Goal: Communication & Community: Answer question/provide support

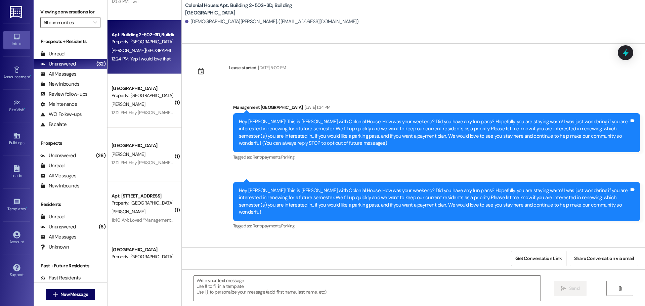
scroll to position [8334, 0]
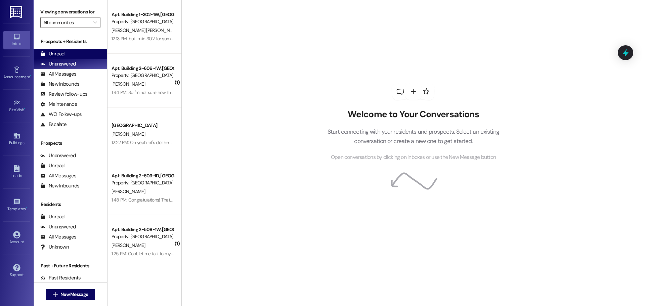
click at [71, 56] on div "Unread (0)" at bounding box center [71, 54] width 74 height 10
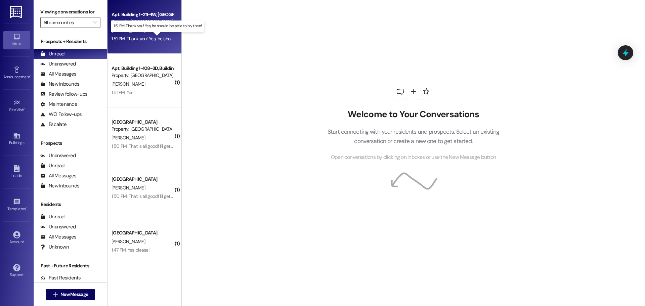
click at [138, 40] on div "1:51 PM: Thank you! Yes, he should be able to by then! 1:51 PM: Thank you! Yes,…" at bounding box center [162, 39] width 103 height 6
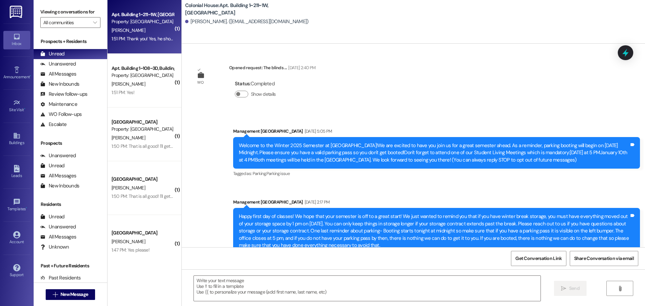
scroll to position [9216, 0]
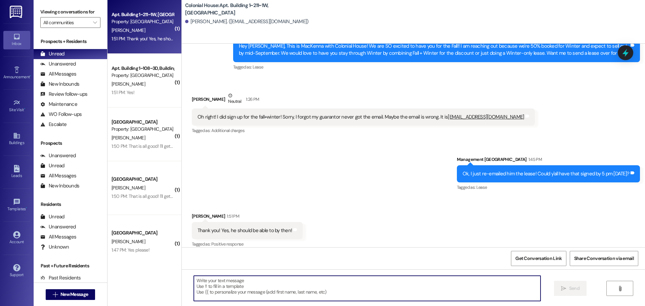
click at [203, 282] on textarea at bounding box center [367, 288] width 347 height 25
type textarea "Perfect, thanks Alondra!"
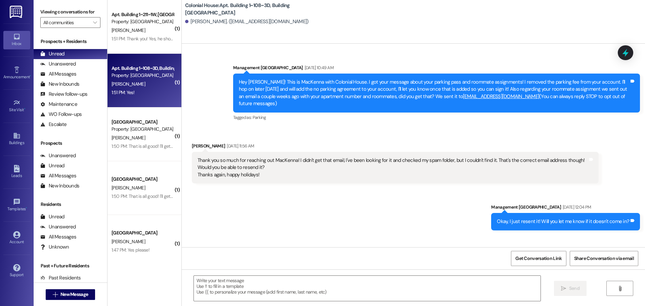
scroll to position [11153, 0]
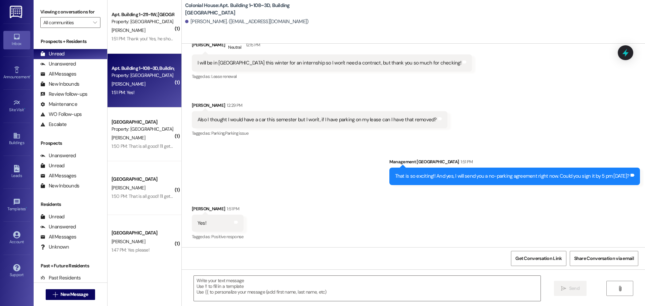
click at [119, 147] on div "1:50 PM: That is all good! I'll get it paid 1:50 PM: That is all good! I'll get…" at bounding box center [147, 146] width 72 height 6
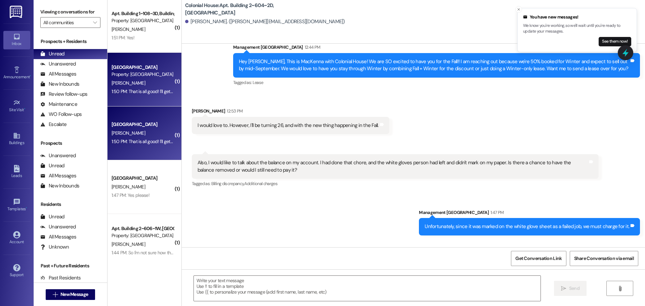
scroll to position [67, 0]
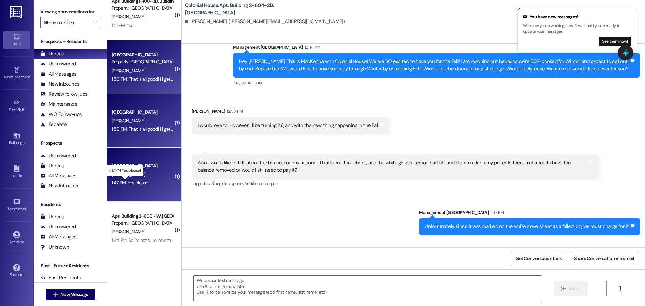
click at [129, 185] on div "1:47 PM: Yes please! 1:47 PM: Yes please!" at bounding box center [130, 183] width 38 height 6
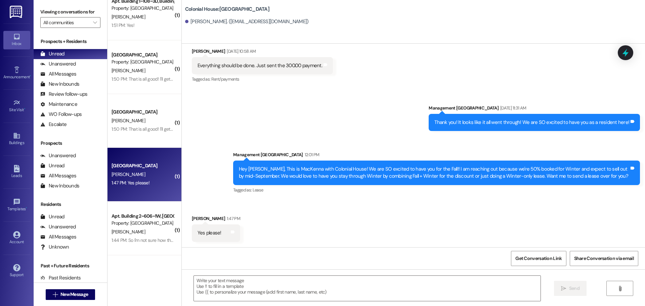
scroll to position [95, 0]
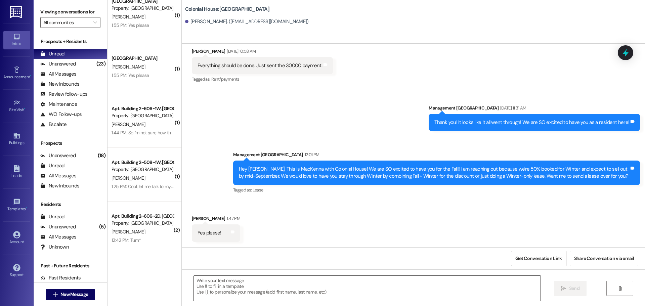
click at [215, 277] on textarea at bounding box center [367, 288] width 347 height 25
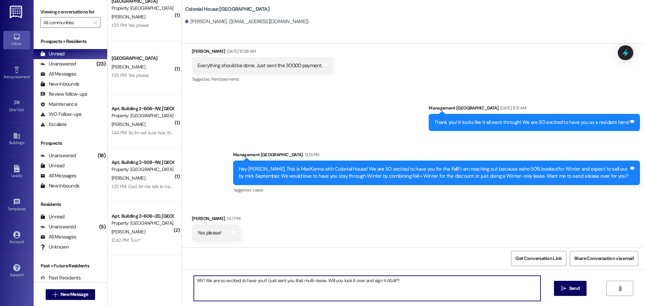
click at [360, 283] on textarea "YAY! We are so excited to have you!! I just sent you that multi-lease. Will you…" at bounding box center [367, 288] width 347 height 25
type textarea "YAY! We are so excited to have you!! I just sent you that multi-lease. Will you…"
click at [564, 288] on icon "" at bounding box center [563, 288] width 5 height 5
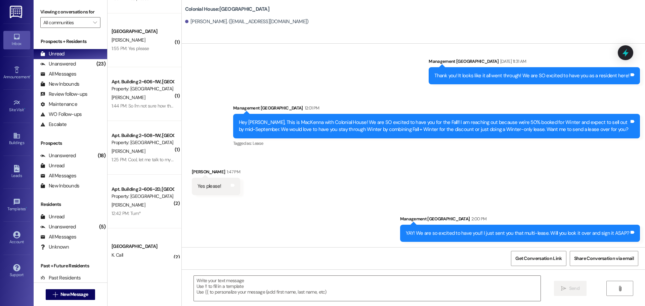
scroll to position [34, 0]
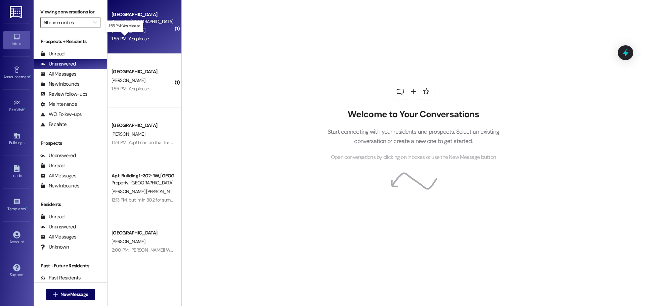
click at [134, 38] on div "1:55 PM: Yes please 1:55 PM: Yes please" at bounding box center [130, 39] width 38 height 6
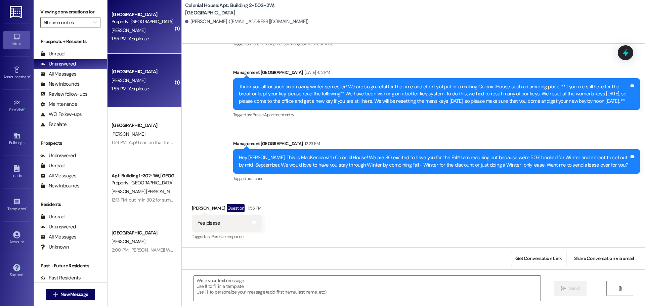
scroll to position [4902, 0]
click at [228, 287] on textarea at bounding box center [367, 288] width 347 height 25
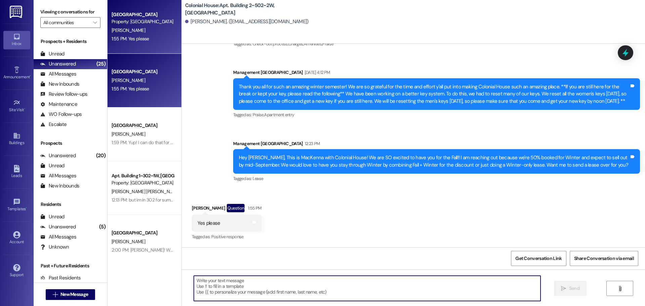
type textarea "Y"
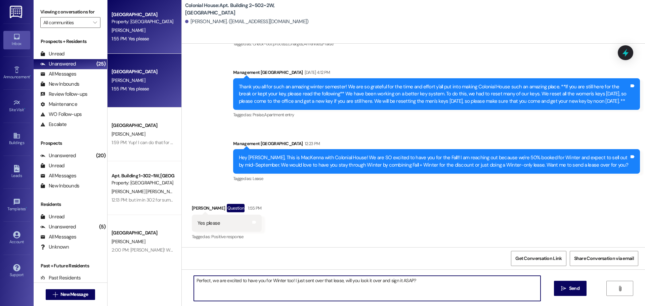
click at [292, 282] on textarea "Perfect, we are excited to have you for Winter too! I just sent over that lease…" at bounding box center [367, 288] width 347 height 25
type textarea "Perfect, we are excited to have you for Winter too! I just sent over that lease…"
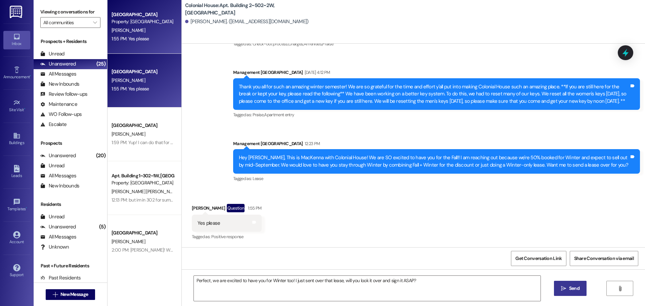
click at [578, 293] on button " Send" at bounding box center [570, 288] width 33 height 15
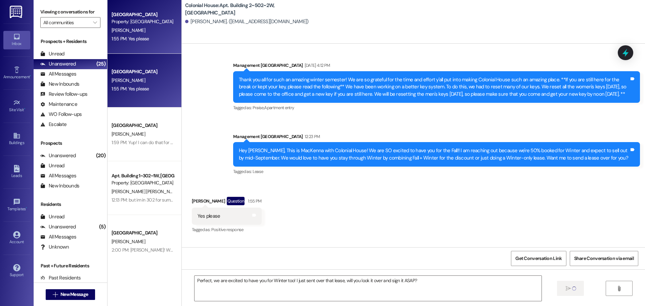
scroll to position [4902, 0]
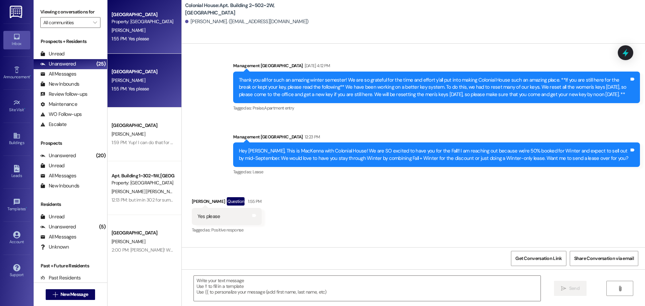
click at [129, 143] on div "1:59 PM: Yup! I can do that for you! I just sent you the new multi-semester lea…" at bounding box center [285, 142] width 348 height 6
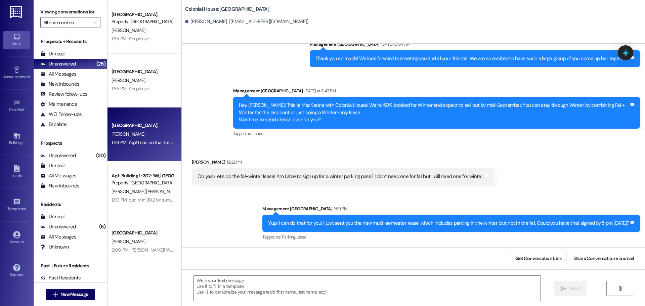
scroll to position [840, 0]
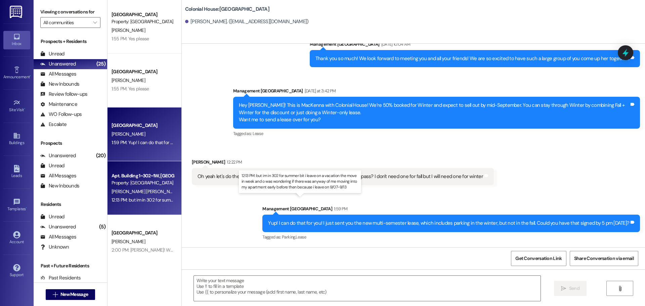
click at [131, 198] on div "12:13 PM: but im in 302 for summer bit i leave on a vacation the move in week a…" at bounding box center [306, 200] width 390 height 6
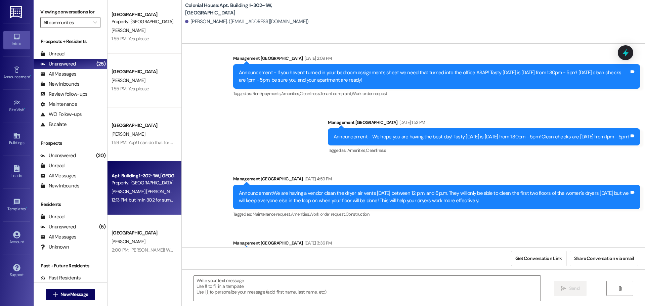
scroll to position [10465, 0]
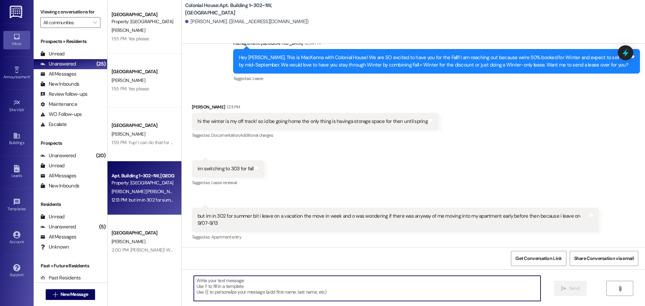
click at [243, 279] on textarea at bounding box center [367, 288] width 347 height 25
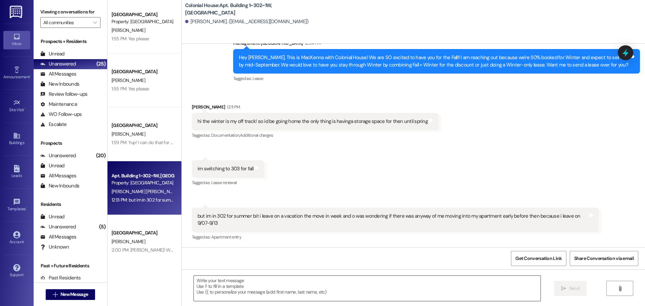
click at [273, 290] on textarea at bounding box center [367, 288] width 347 height 25
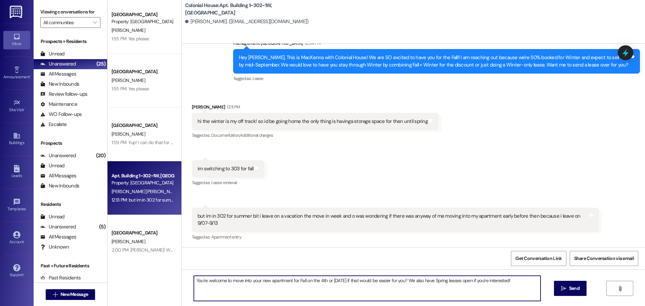
click at [488, 277] on textarea "You're welcome to move into your new apartment for Fall on the 4th or 5th of Se…" at bounding box center [367, 288] width 347 height 25
type textarea "You're welcome to move into your new apartment for Fall on the 4th or 5th of Se…"
click at [574, 292] on button " Send" at bounding box center [570, 288] width 33 height 15
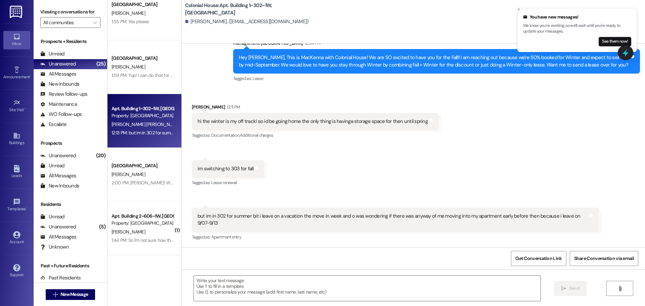
scroll to position [10465, 0]
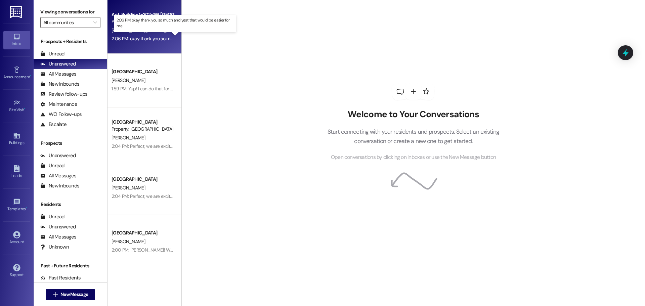
click at [127, 41] on div "2:06 PM: okay thank you so much and yest that would be easier for me 2:06 PM: o…" at bounding box center [180, 39] width 139 height 6
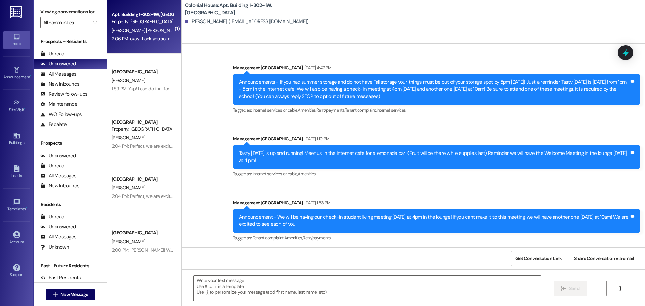
scroll to position [10578, 0]
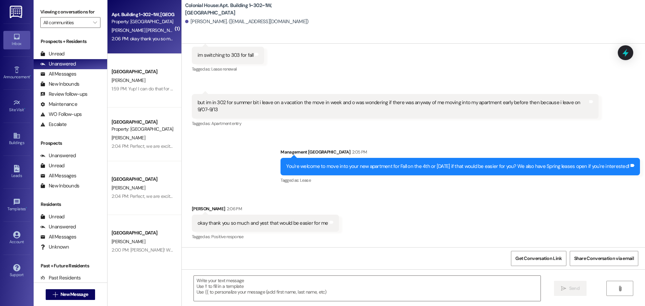
click at [226, 274] on div " Send " at bounding box center [413, 294] width 463 height 50
click at [226, 280] on textarea at bounding box center [367, 288] width 347 height 25
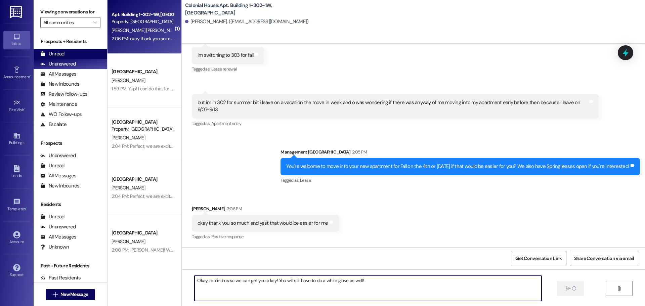
type textarea "Okay, remind us so we can get you a key! You will still have to do a white glov…"
click at [71, 56] on div "Unread (0)" at bounding box center [71, 54] width 74 height 10
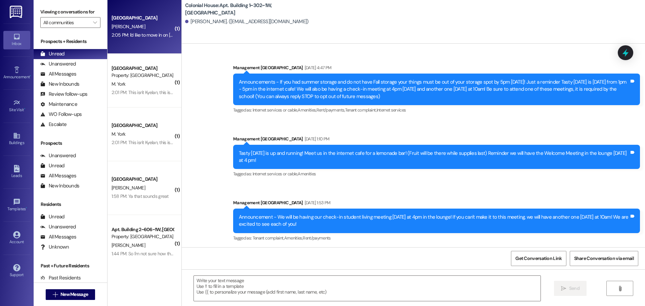
scroll to position [10578, 0]
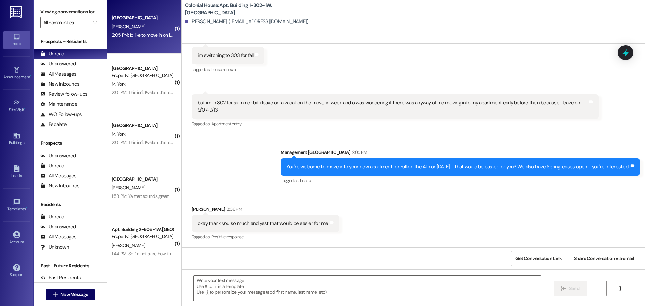
click at [140, 35] on div "2:05 PM: I'd like to move in on September 10th around the middle of the day 2:0…" at bounding box center [175, 35] width 128 height 6
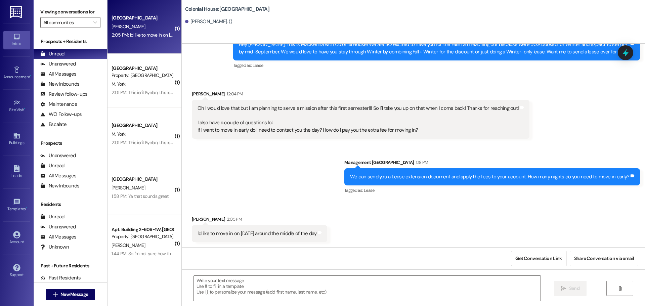
scroll to position [1152, 0]
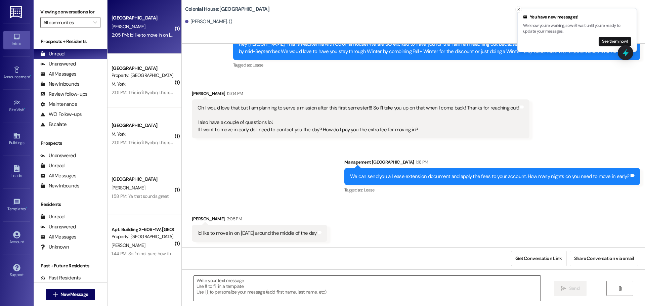
click at [210, 282] on textarea at bounding box center [367, 288] width 347 height 25
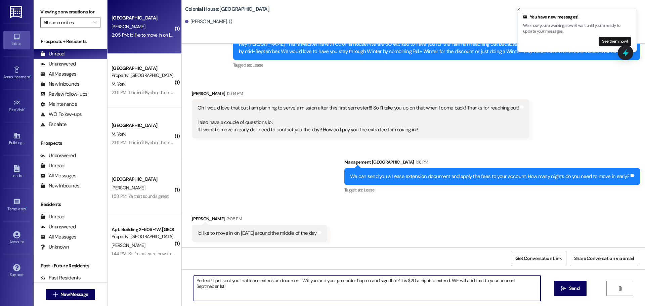
click at [210, 282] on textarea "Perfect! I just sent you that lease extension document. Will you and your guara…" at bounding box center [367, 288] width 347 height 25
type textarea "Perfect! I just sent you that lease extension document. Will you and your guara…"
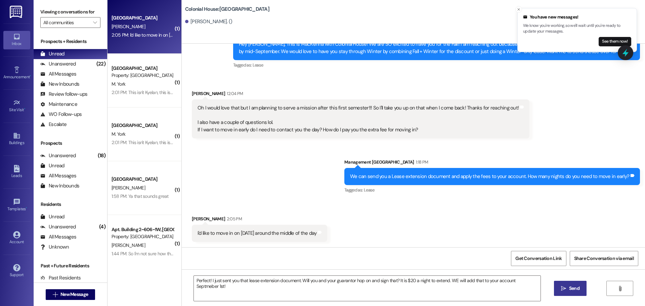
click at [567, 284] on button " Send" at bounding box center [570, 288] width 33 height 15
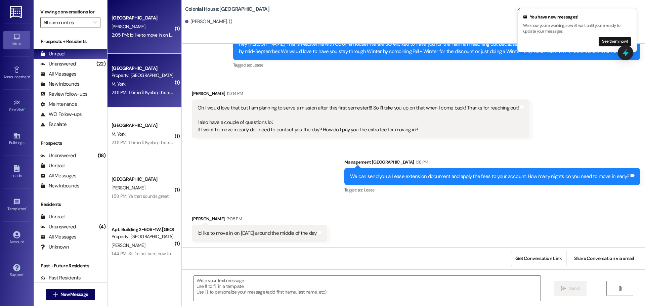
scroll to position [1152, 0]
click at [132, 92] on div "2:01 PM: This isn't Kyelan, this is Milan 2:01 PM: This isn't Kyelan, this is M…" at bounding box center [162, 92] width 102 height 6
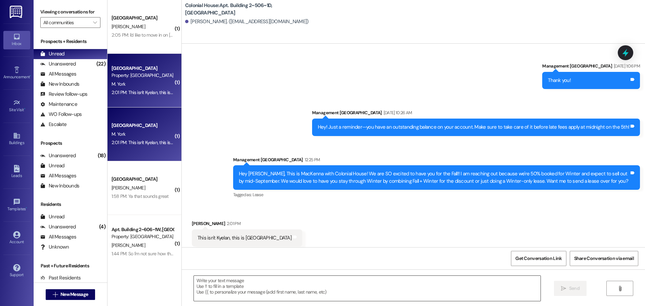
scroll to position [10458, 0]
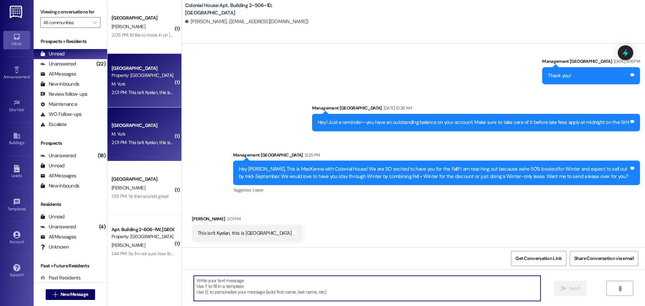
click at [244, 286] on textarea at bounding box center [367, 288] width 347 height 25
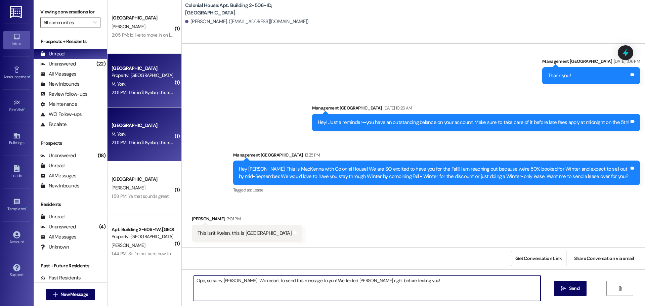
type textarea "Ope, so sorry Milan! We meant to send this message to you! We texted Kyelan rig…"
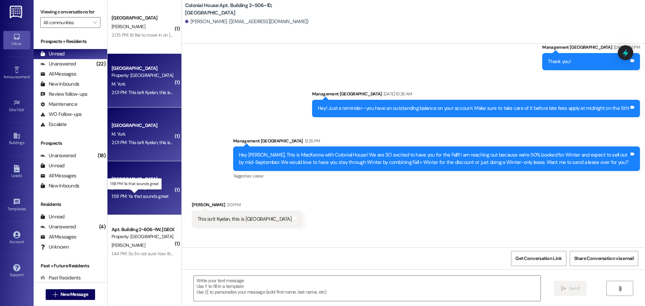
click at [133, 195] on div "1:58 PM: Ya that sounds great 1:58 PM: Ya that sounds great" at bounding box center [139, 196] width 57 height 6
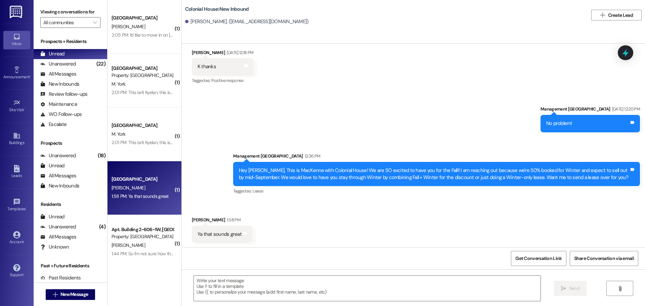
scroll to position [768, 0]
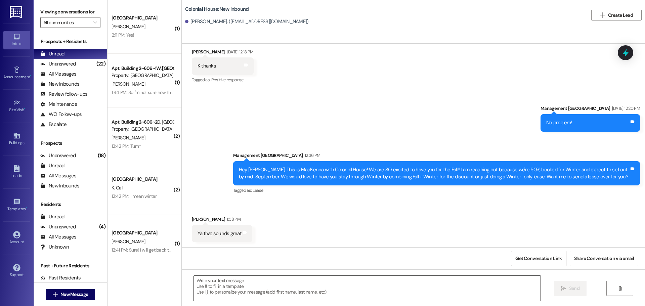
click at [209, 288] on textarea at bounding box center [367, 288] width 347 height 25
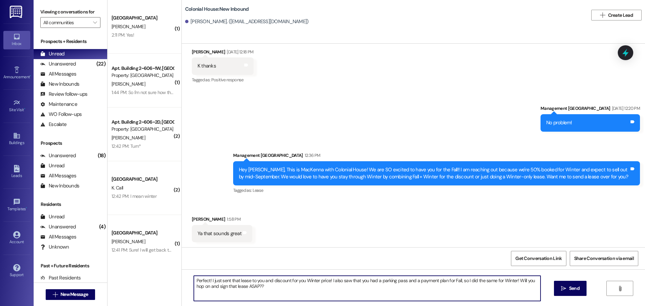
click at [206, 288] on textarea "Perfect! I just sent that lease to you and discount for you Winter price! I als…" at bounding box center [367, 288] width 347 height 25
type textarea "Perfect! I just sent that lease to you and discount for you Winter price! I als…"
click at [550, 286] on div "Perfect! I just sent that lease to you and discount for you Winter price! I als…" at bounding box center [413, 294] width 463 height 50
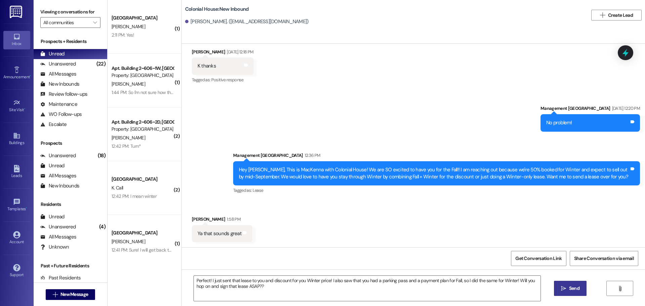
click at [563, 286] on icon "" at bounding box center [563, 288] width 5 height 5
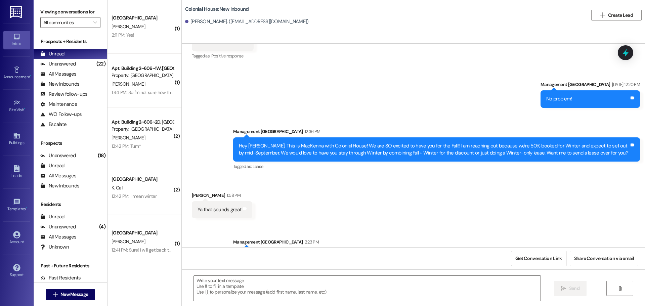
scroll to position [822, 0]
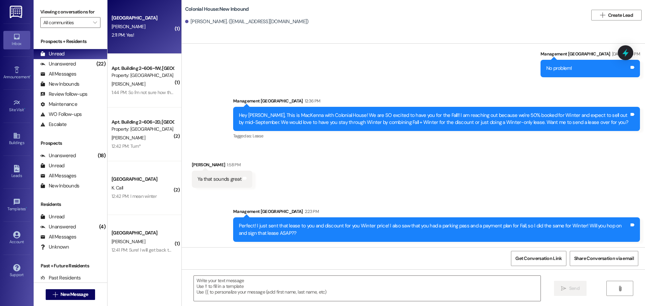
click at [129, 37] on div "2:11 PM: Yes! 2:11 PM: Yes!" at bounding box center [142, 35] width 63 height 8
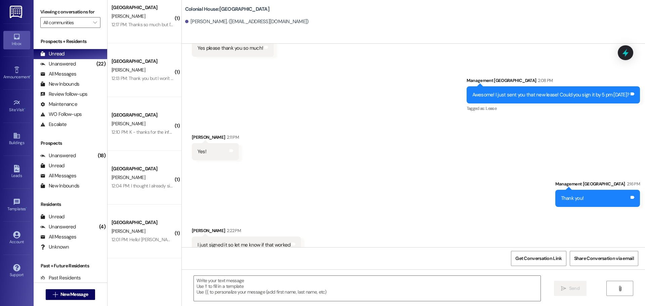
scroll to position [720, 0]
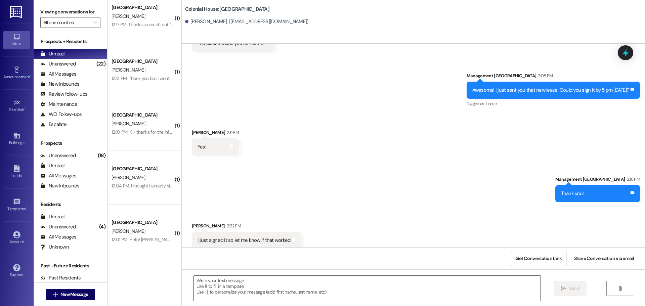
click at [262, 290] on textarea at bounding box center [367, 288] width 347 height 25
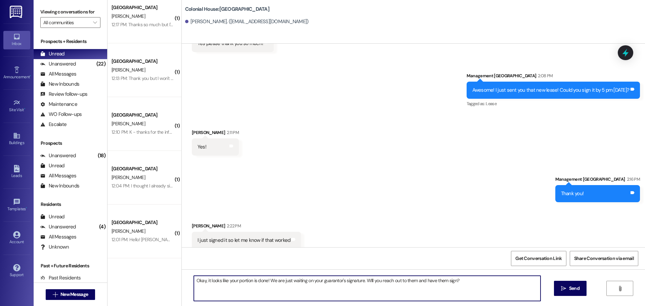
click at [340, 282] on textarea "Okay, it looks like your portion is done! We are just waiting on your guarantor…" at bounding box center [367, 288] width 347 height 25
type textarea "Okay, it looks like your portion is done! We are just waiting on your guarantor…"
click at [571, 291] on span "Send" at bounding box center [574, 288] width 10 height 7
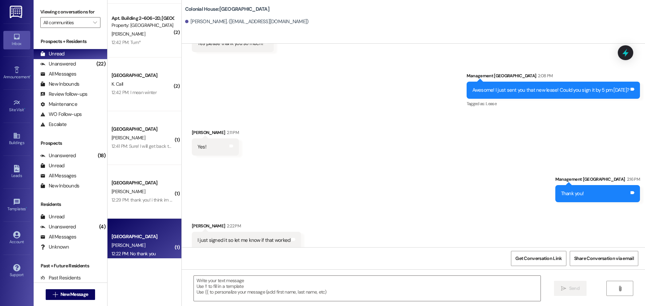
scroll to position [0, 0]
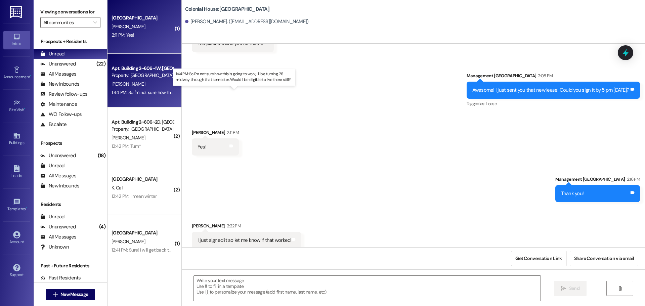
click at [139, 93] on div "1:44 PM: So I'm not sure how this is going to work, I'll be turning 26 midway t…" at bounding box center [239, 92] width 256 height 6
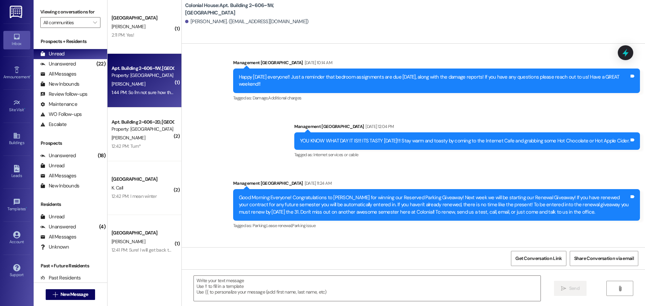
scroll to position [8819, 0]
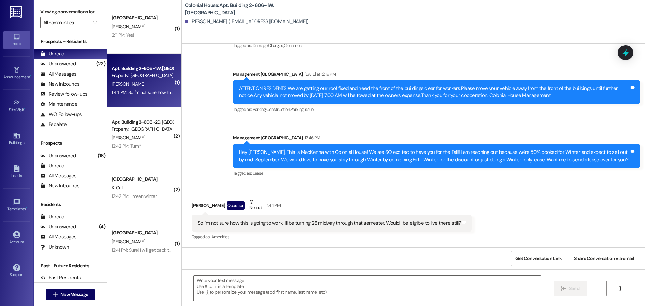
click at [209, 206] on div "Jason Abegglen Question Neutral 1:44 PM" at bounding box center [332, 206] width 280 height 16
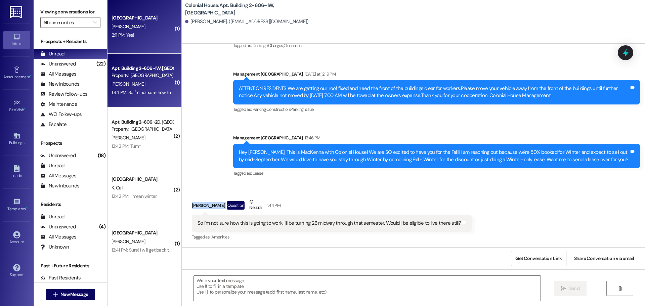
copy div "Jason Abegglen"
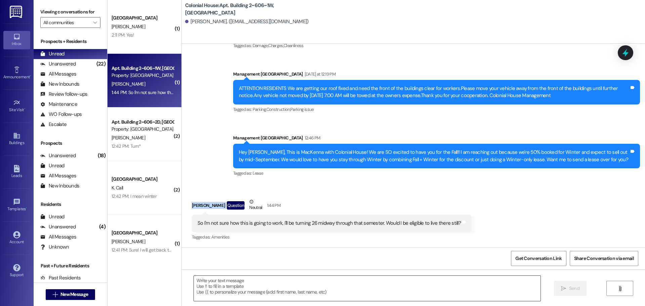
click at [216, 282] on textarea at bounding box center [367, 288] width 347 height 25
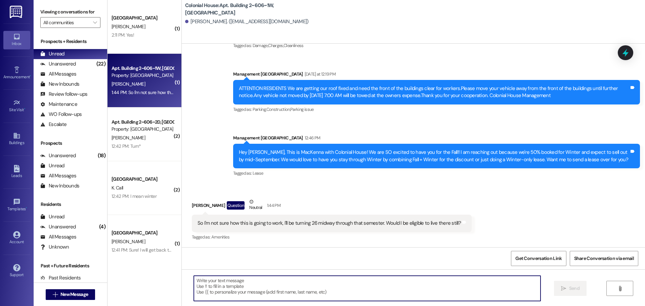
click at [216, 283] on textarea at bounding box center [367, 288] width 347 height 25
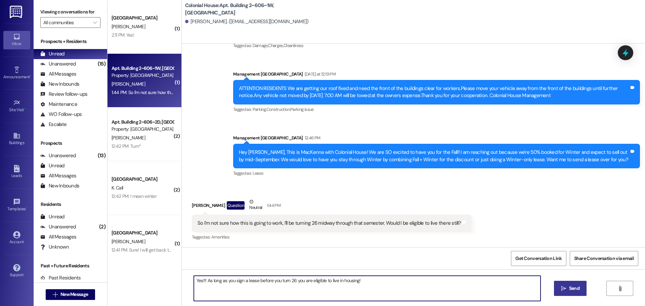
click at [224, 276] on textarea "Yes!!! As long as you sign a lease before you turn 26 you are eligible to live …" at bounding box center [367, 288] width 347 height 25
type textarea "Yes!!! As long as you sign a lease before you turn 26 you are eligible to live …"
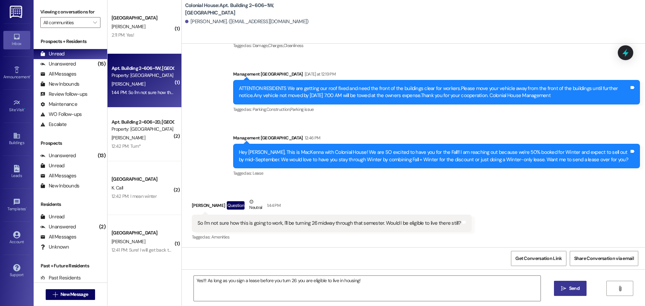
click at [580, 295] on button " Send" at bounding box center [570, 288] width 33 height 15
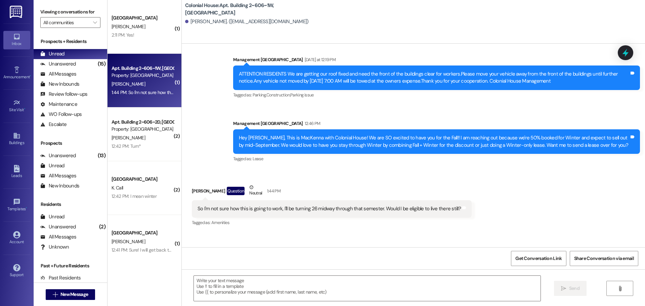
scroll to position [8819, 0]
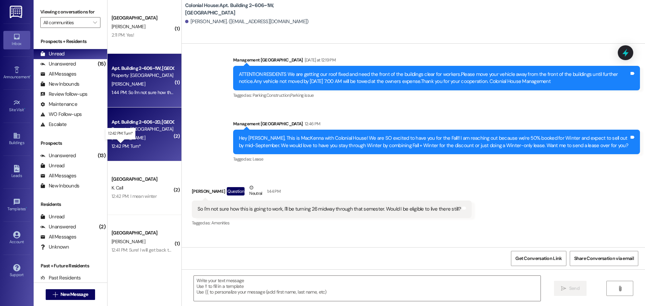
click at [126, 148] on div "12:42 PM: Turn* 12:42 PM: Turn*" at bounding box center [126, 146] width 30 height 6
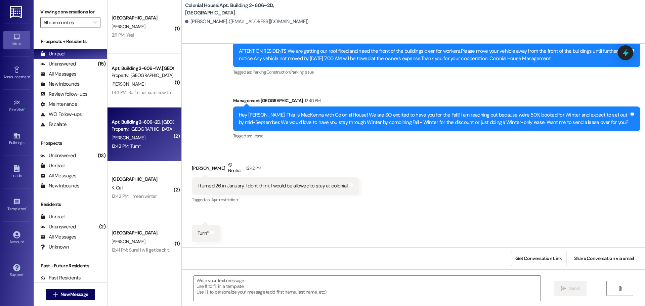
scroll to position [7372, 0]
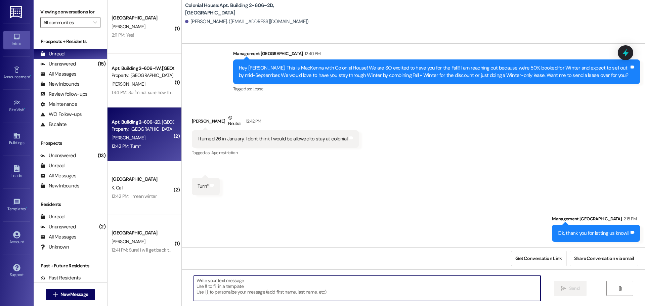
click at [229, 294] on textarea at bounding box center [367, 288] width 347 height 25
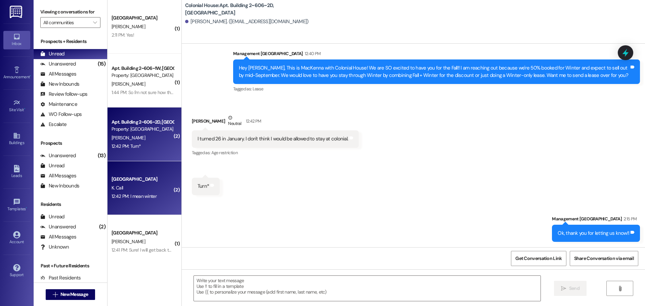
click at [146, 196] on div "12:42 PM: I mean winter 12:42 PM: I mean winter" at bounding box center [133, 196] width 45 height 6
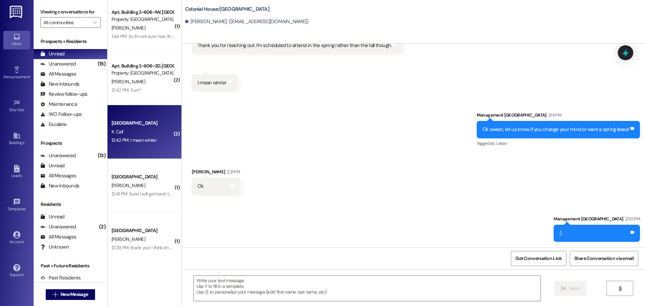
scroll to position [67, 0]
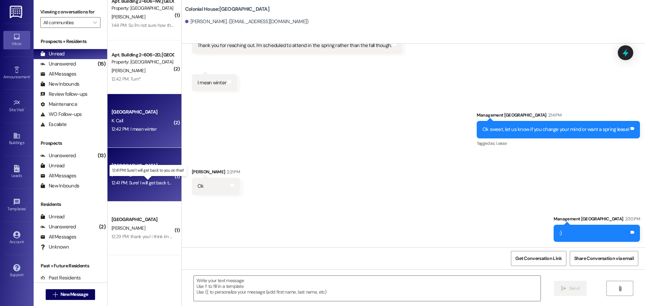
click at [143, 182] on div "12:41 PM: Sure! I will get back to you on that! 12:41 PM: Sure! I will get back…" at bounding box center [153, 183] width 84 height 6
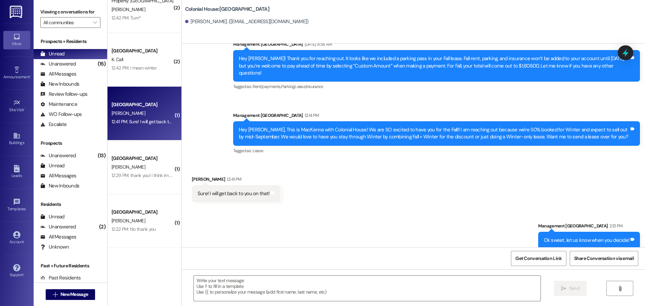
scroll to position [134, 0]
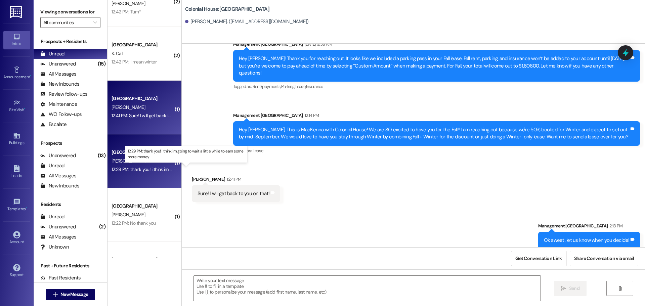
click at [149, 170] on div "12:29 PM: thank you! i think im going to wait a little while to earn some more …" at bounding box center [190, 169] width 159 height 6
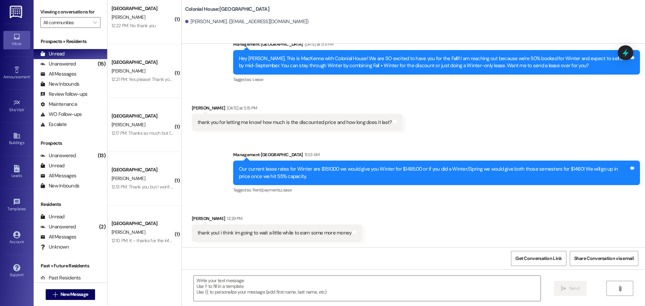
scroll to position [336, 0]
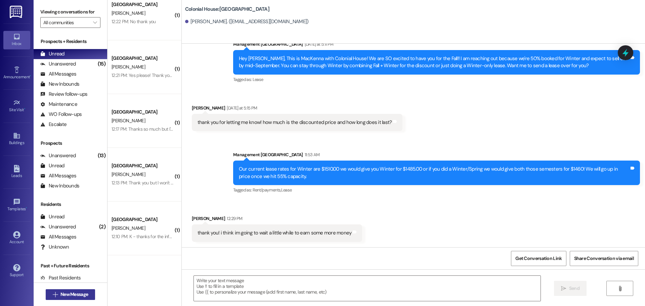
click at [66, 292] on span "New Message" at bounding box center [74, 294] width 28 height 7
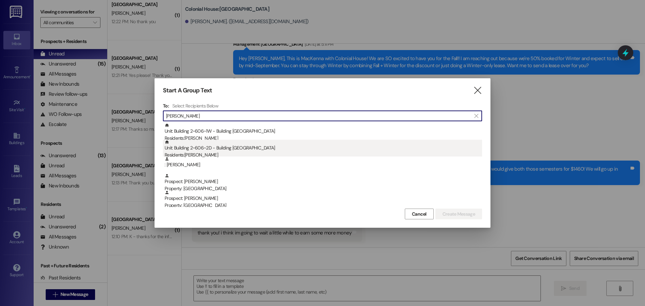
type input "Jason"
click at [297, 149] on div "Unit: Building 2~606~2D - Building 2 Colonial House Residents: Jason Larson" at bounding box center [323, 149] width 317 height 19
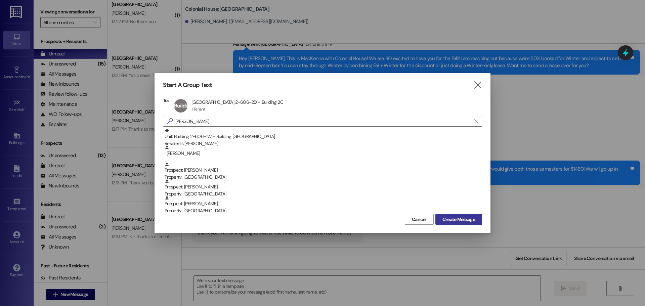
click at [462, 215] on button "Create Message" at bounding box center [458, 219] width 47 height 11
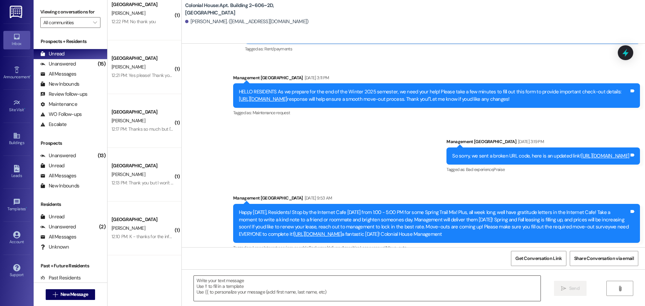
click at [252, 284] on textarea at bounding box center [367, 288] width 347 height 25
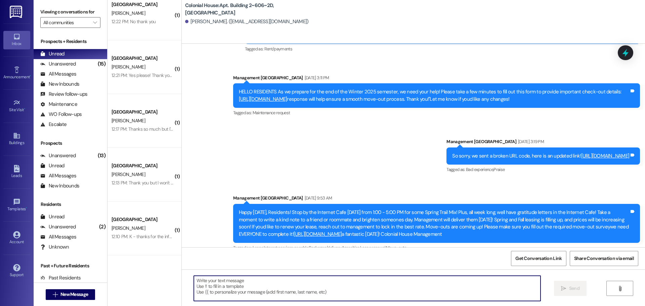
scroll to position [7372, 0]
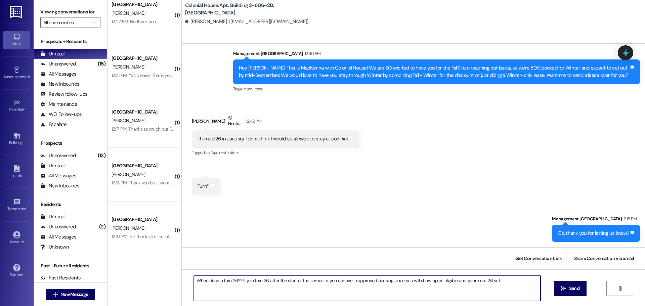
type textarea "When do you turn 26?? If you turn 26 after the start of the semester you can li…"
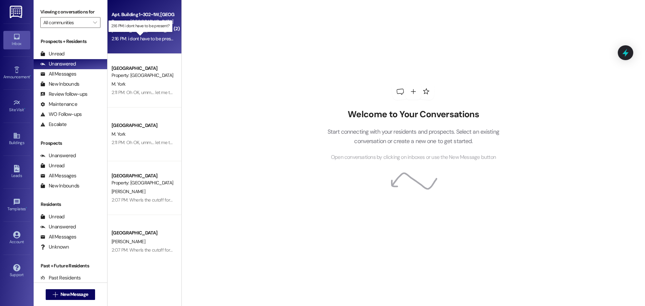
click at [155, 38] on div "2:16 PM: i dont have to be present? 2:16 PM: i dont have to be present?" at bounding box center [145, 39] width 68 height 6
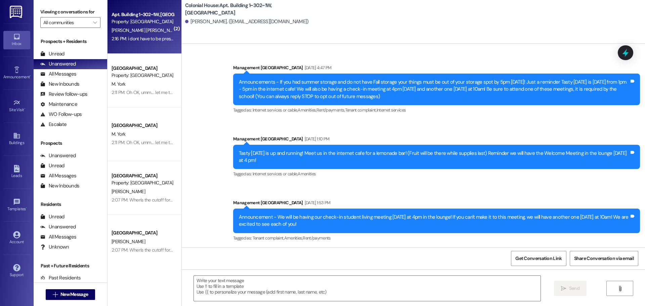
scroll to position [10729, 0]
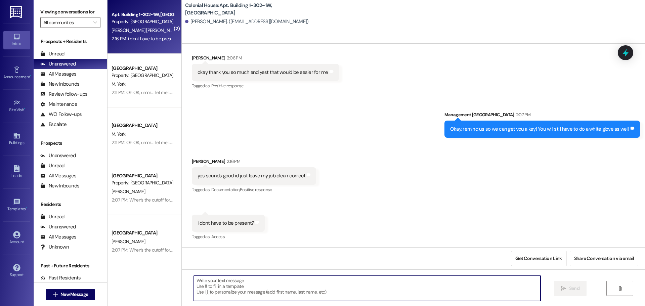
click at [242, 289] on textarea at bounding box center [367, 288] width 347 height 25
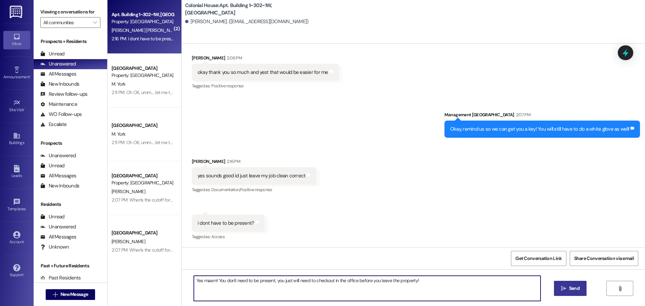
type textarea "Yes maam! You don't need to be present, you just will need to checkout in the o…"
click at [577, 288] on span "Send" at bounding box center [574, 288] width 10 height 7
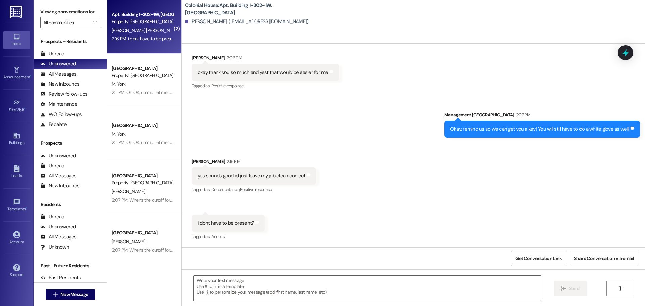
scroll to position [10729, 0]
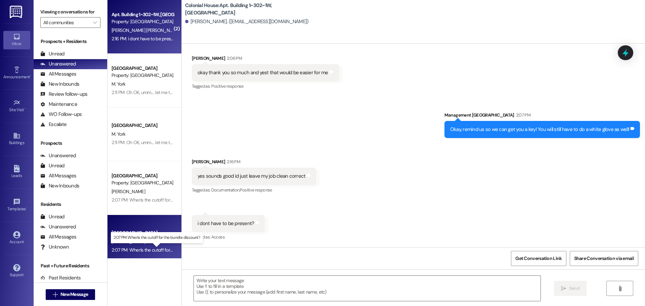
click at [148, 248] on div "2:07 PM: When's the cutoff for the bundle discount? 2:07 PM: When's the cutoff …" at bounding box center [161, 250] width 101 height 6
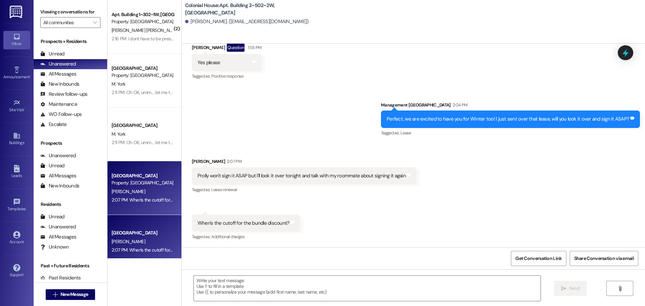
scroll to position [5063, 0]
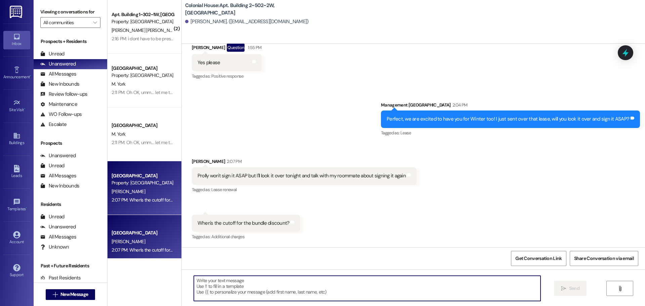
click at [222, 292] on textarea at bounding box center [367, 288] width 347 height 25
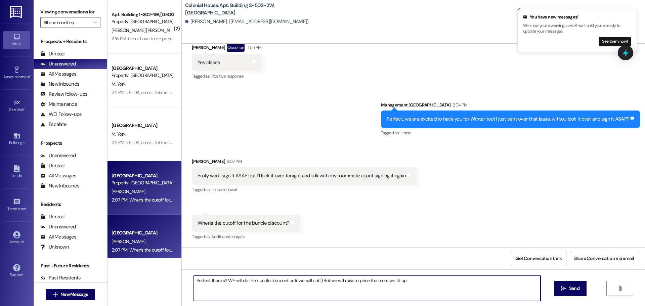
type textarea "Perfect thanks!! WE will do the bundle discount until we sell out :) But we wil…"
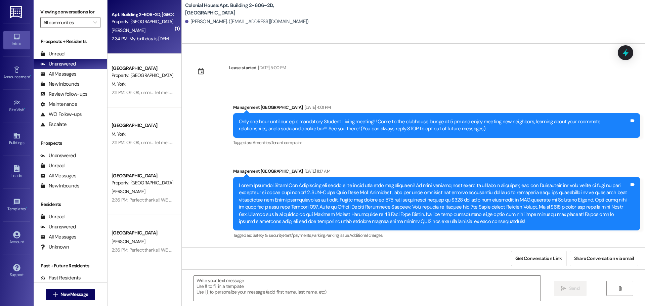
scroll to position [7465, 0]
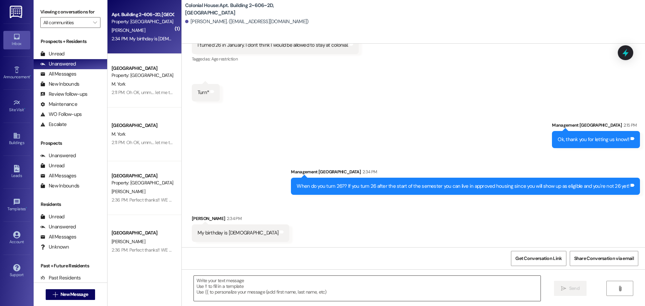
click at [232, 288] on textarea at bounding box center [367, 288] width 347 height 25
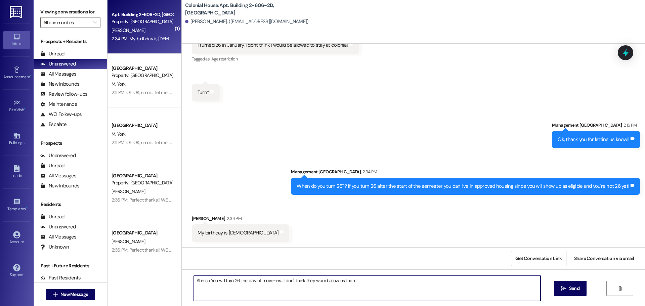
type textarea "Ahh so You will turn 26 the day of move-ins.. I don't think they would allow us…"
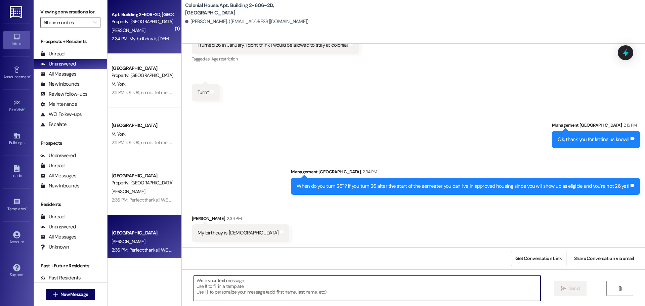
scroll to position [7465, 0]
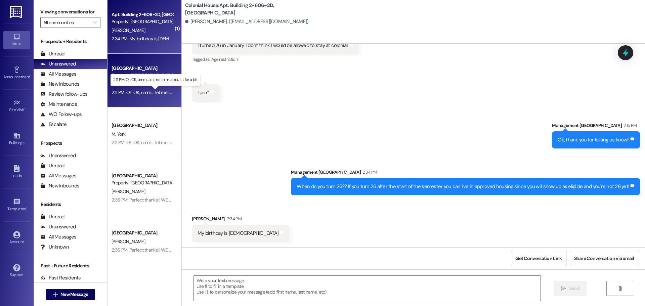
click at [149, 90] on div "2:11 PM: Oh OK, umm.... let me think about it for a bit 2:11 PM: Oh OK, umm....…" at bounding box center [160, 92] width 98 height 6
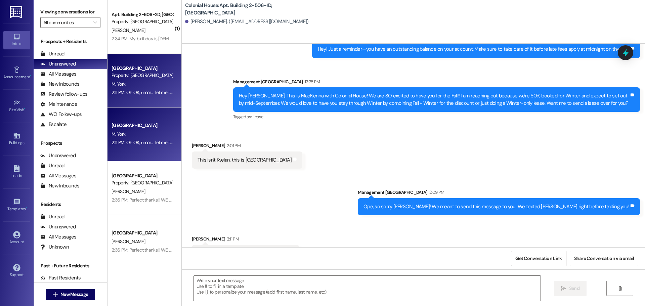
scroll to position [10561, 0]
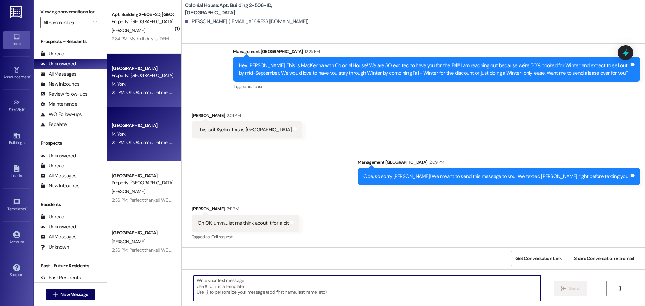
click at [253, 289] on textarea at bounding box center [367, 288] width 347 height 25
type textarea "Sounds good!"
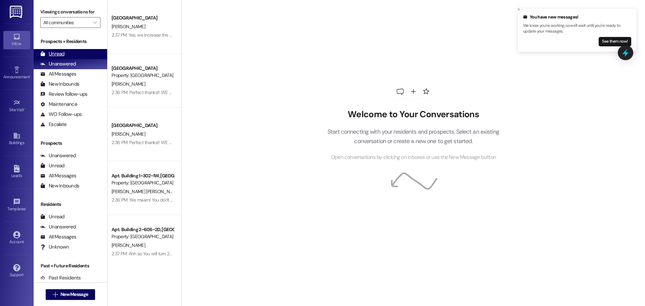
click at [58, 57] on div "Unread" at bounding box center [52, 53] width 24 height 7
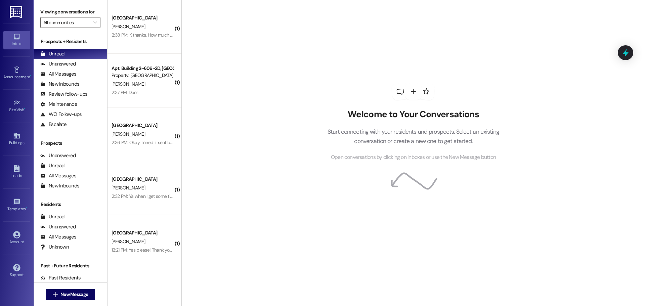
scroll to position [64, 0]
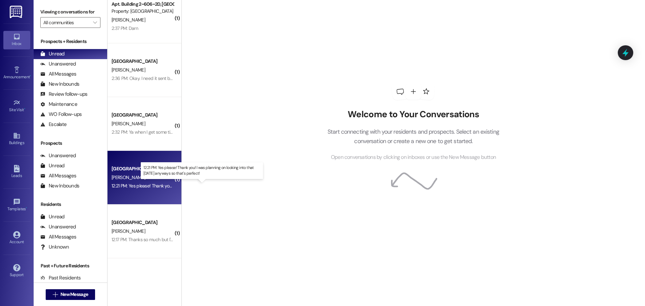
click at [151, 185] on div "12:21 PM: Yes please! Thank you! I was planning on looking into that [DATE] any…" at bounding box center [208, 186] width 194 height 6
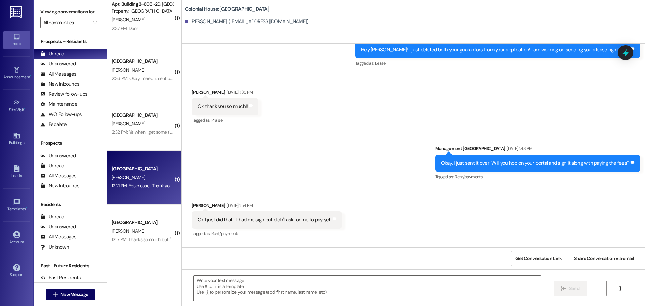
scroll to position [1076, 0]
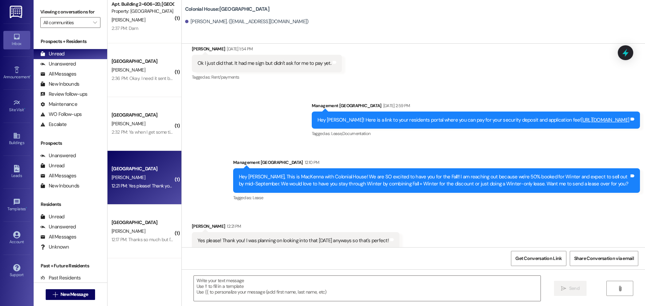
drag, startPoint x: 199, startPoint y: 295, endPoint x: 185, endPoint y: 304, distance: 16.6
click at [199, 296] on textarea at bounding box center [367, 288] width 347 height 25
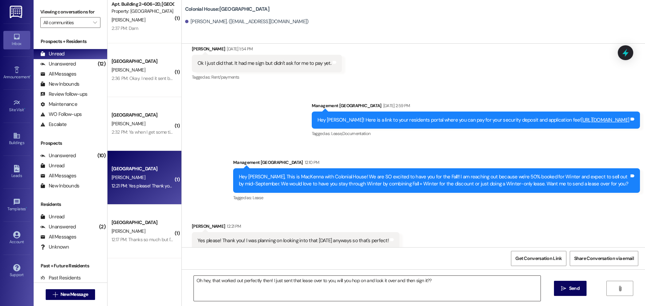
click at [421, 280] on textarea "Oh hey, that worked out perfectly then! I just sent that lease over to you, wil…" at bounding box center [367, 288] width 347 height 25
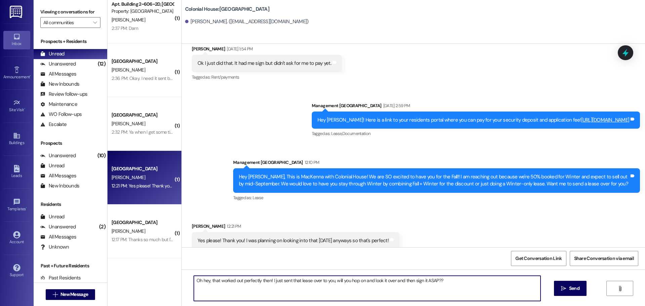
type textarea "Oh hey, that worked out perfectly then! I just sent that lease over to you, wil…"
click at [246, 281] on textarea "Oh hey, that worked out perfectly then! I just sent that lease over to you, wil…" at bounding box center [367, 288] width 347 height 25
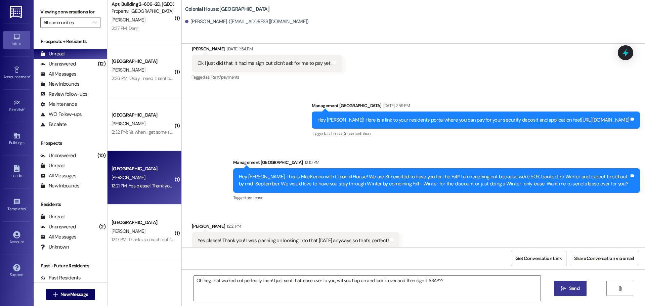
click at [582, 292] on button " Send" at bounding box center [570, 288] width 33 height 15
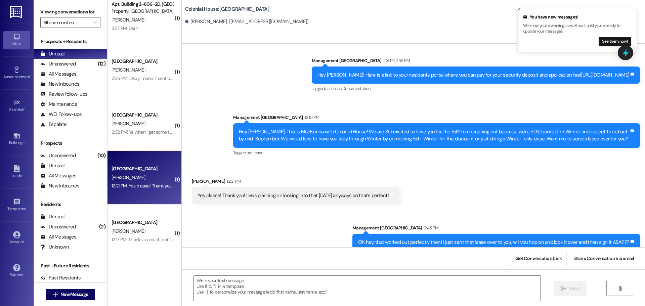
scroll to position [1123, 0]
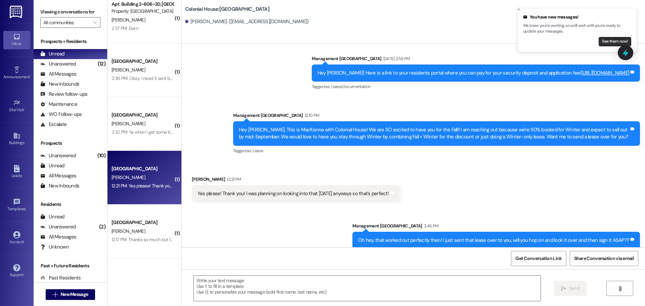
click at [609, 39] on button "See them now!" at bounding box center [614, 41] width 33 height 9
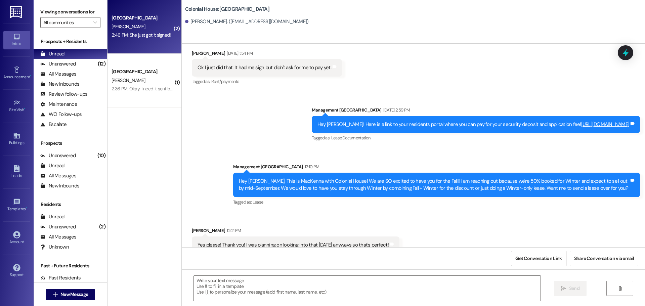
scroll to position [1076, 0]
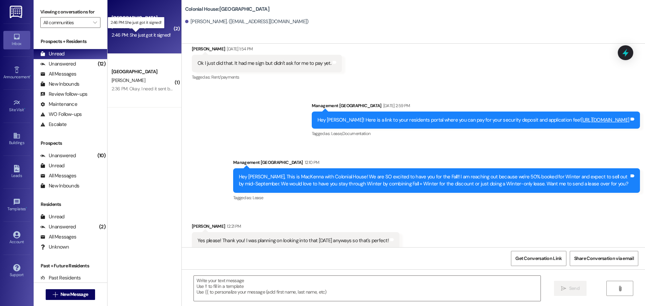
click at [153, 37] on div "2:46 PM: She just got it signed! 2:46 PM: She just got it signed!" at bounding box center [140, 35] width 59 height 6
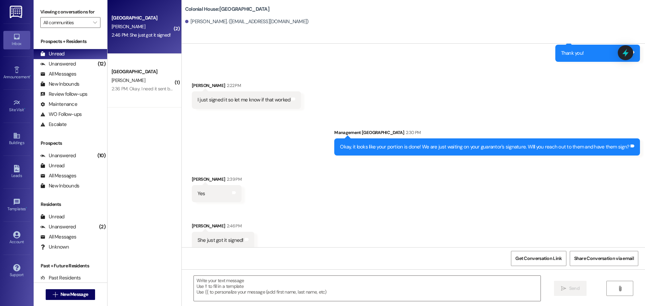
scroll to position [860, 0]
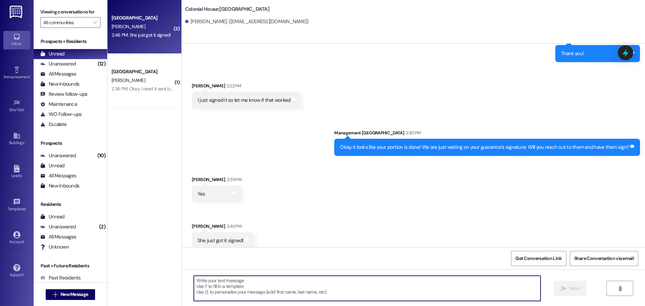
click at [203, 291] on textarea at bounding box center [367, 288] width 347 height 25
type textarea "a"
click at [250, 277] on textarea "Perfect, you are all set [PERSON_NAME]!!" at bounding box center [367, 288] width 347 height 25
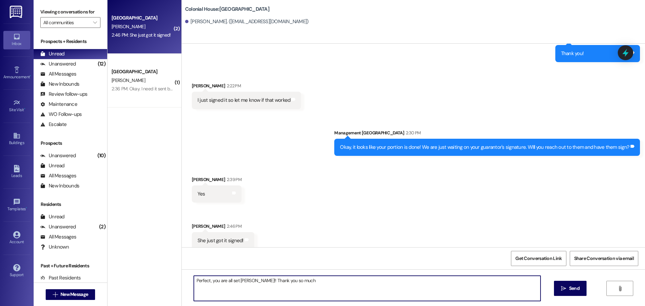
type textarea "Perfect, you are all set [PERSON_NAME]!! Thank you so much!"
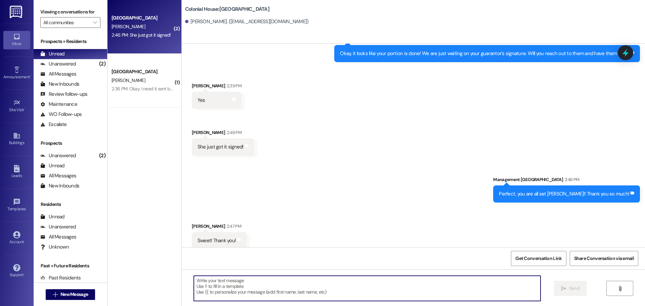
scroll to position [954, 0]
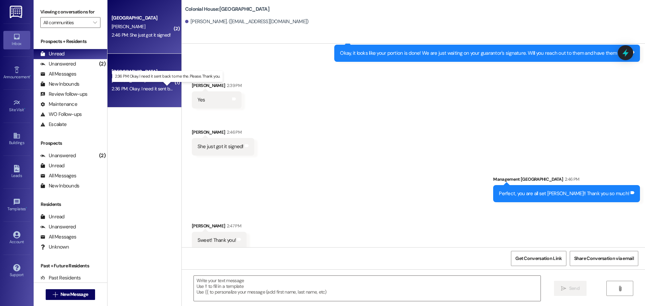
click at [154, 88] on div "2:36 PM: Okay. I need it sent back to me the. Please. Thank you. 2:36 PM: Okay.…" at bounding box center [172, 89] width 123 height 6
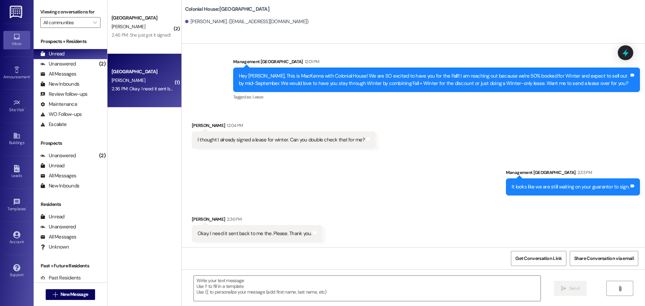
scroll to position [227, 0]
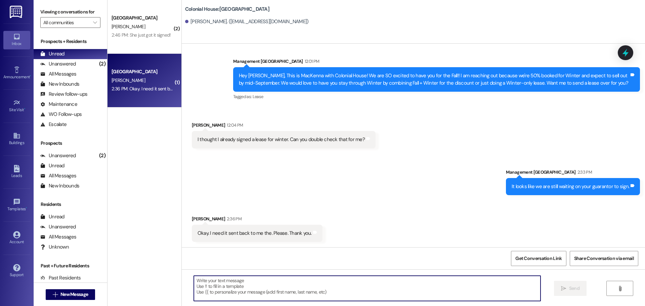
click at [226, 287] on textarea at bounding box center [367, 288] width 347 height 25
paste textarea "[PERSON_NAME][EMAIL_ADDRESS][PERSON_NAME][DOMAIN_NAME]"
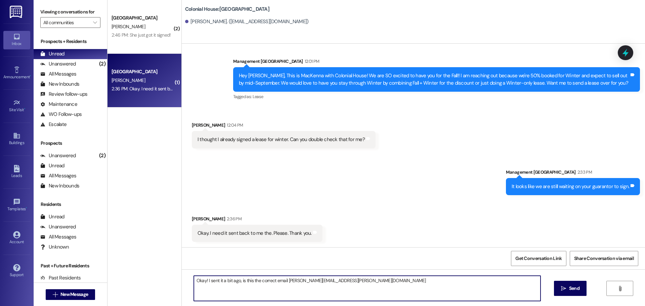
click at [283, 280] on textarea "Okay! I sent it a bit ago, is this the correct email [PERSON_NAME][EMAIL_ADDRES…" at bounding box center [367, 288] width 347 height 25
click at [346, 280] on textarea "Okay! I sent it a bit ago, is this the correct email? [PERSON_NAME][EMAIL_ADDRE…" at bounding box center [367, 288] width 347 height 25
type textarea "Okay! I sent it a bit ago, is this the correct email? [PERSON_NAME][EMAIL_ADDRE…"
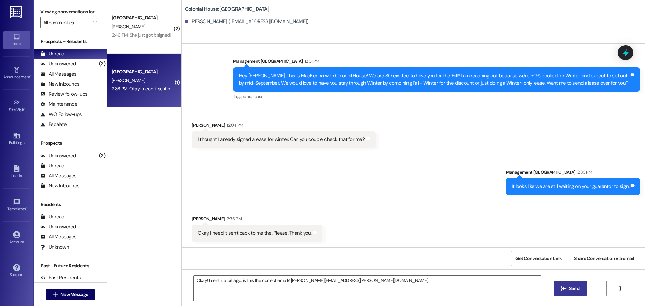
click at [569, 292] on span "Send" at bounding box center [574, 288] width 10 height 7
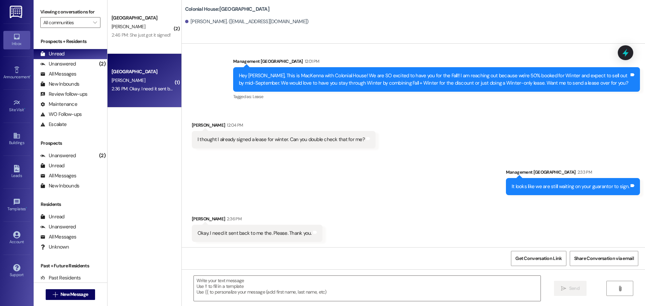
scroll to position [226, 0]
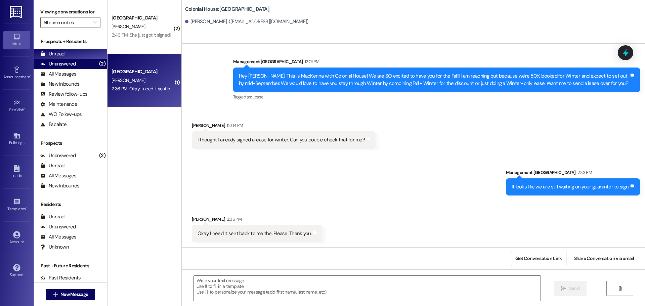
click at [97, 61] on div "(2)" at bounding box center [102, 64] width 10 height 10
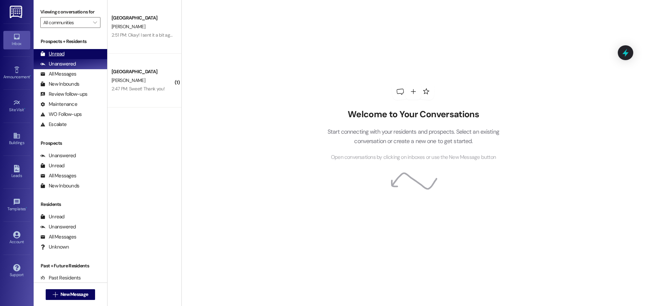
click at [70, 51] on div "Unread (0)" at bounding box center [71, 54] width 74 height 10
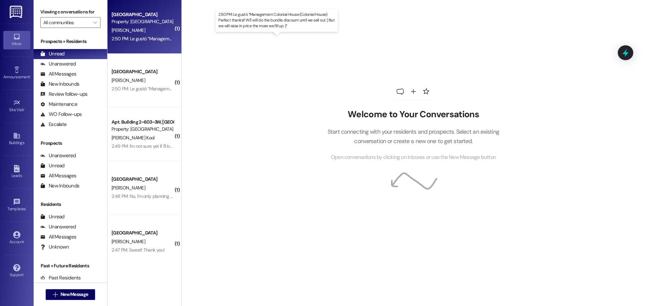
click at [150, 38] on div "2:50 PM: Le gustó “Management Colonial House (Colonial House): Perfect thanks!!…" at bounding box center [282, 39] width 343 height 6
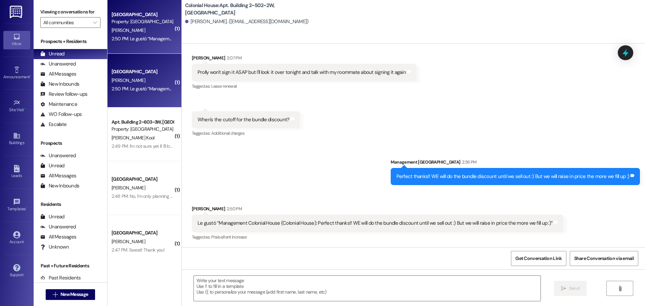
scroll to position [5166, 0]
click at [236, 277] on textarea at bounding box center [367, 288] width 347 height 25
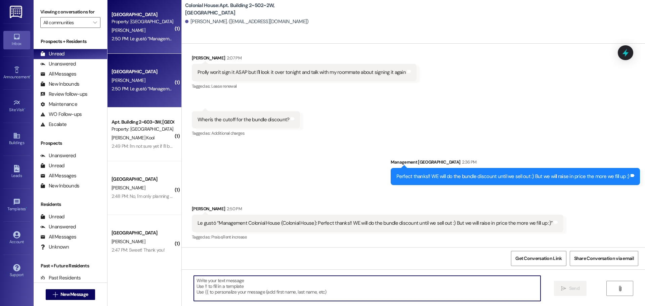
click at [236, 279] on textarea at bounding box center [367, 288] width 347 height 25
type textarea "."
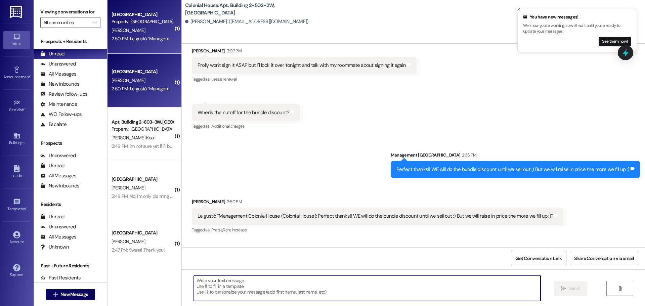
scroll to position [5166, 0]
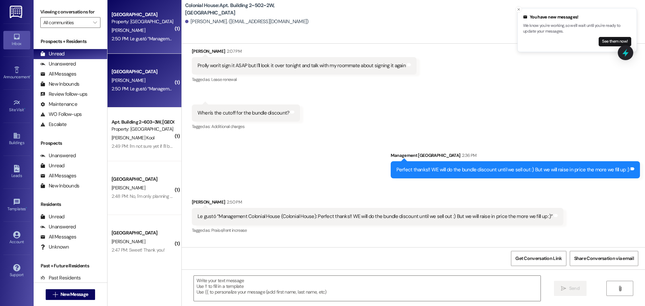
click at [141, 146] on div "2:49 PM: I'm not sure yet if I'll be in town for winter Also I had a question a…" at bounding box center [344, 146] width 467 height 6
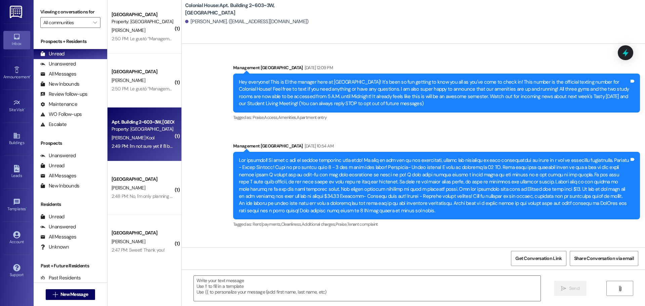
scroll to position [21238, 0]
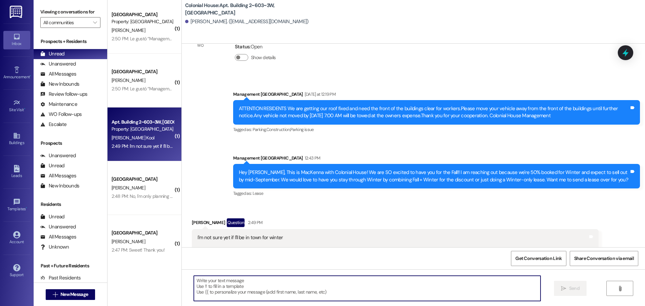
click at [241, 287] on textarea at bounding box center [367, 288] width 347 height 25
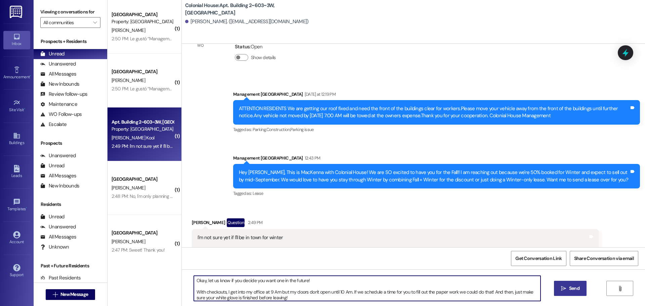
type textarea "Okay, let us know if you decide you want one in the future! With checkouts, I g…"
click at [568, 284] on button " Send" at bounding box center [570, 288] width 33 height 15
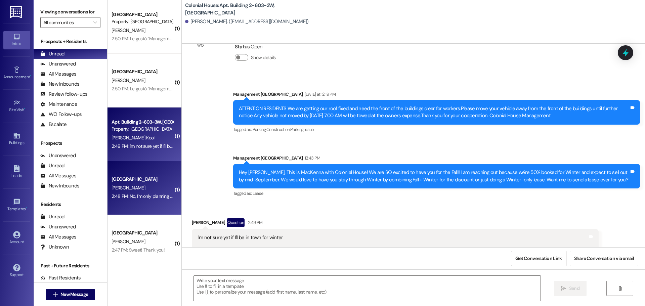
scroll to position [21306, 0]
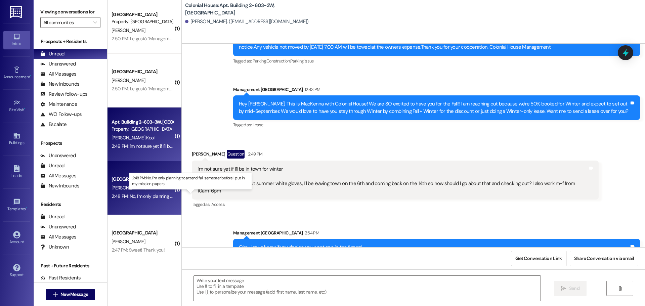
click at [157, 195] on div "2:48 PM: No, I'm only planning to attend fall semester before I put in my missi…" at bounding box center [196, 196] width 170 height 6
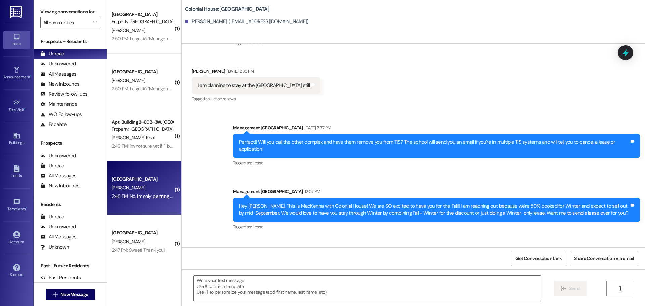
scroll to position [581, 0]
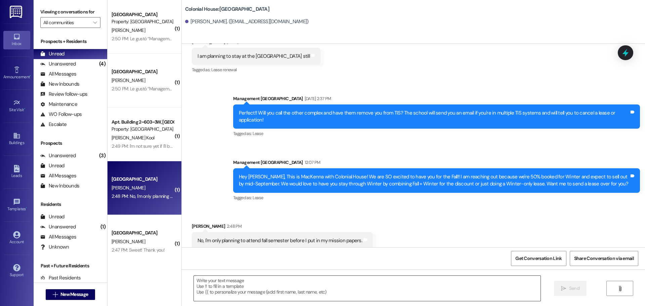
click at [218, 287] on textarea at bounding box center [367, 288] width 347 height 25
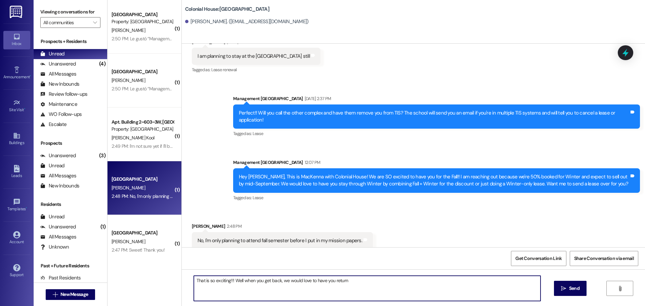
type textarea "That is so exciting!!! Well when you get back, we would love to have you return!"
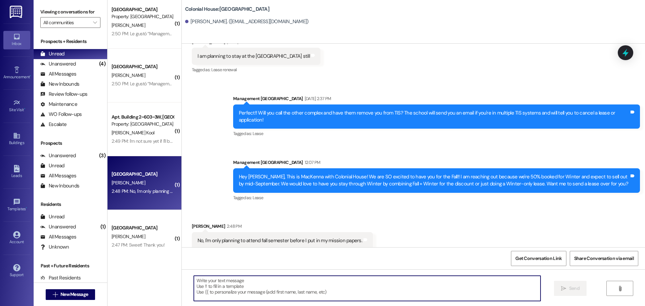
scroll to position [0, 0]
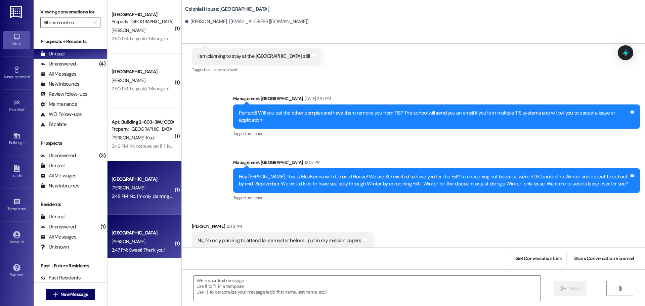
click at [115, 246] on div "2:47 PM: Sweet! Thank you! 2:47 PM: Sweet! Thank you!" at bounding box center [142, 250] width 63 height 8
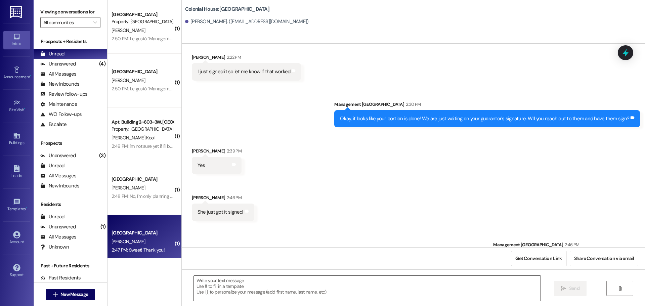
scroll to position [953, 0]
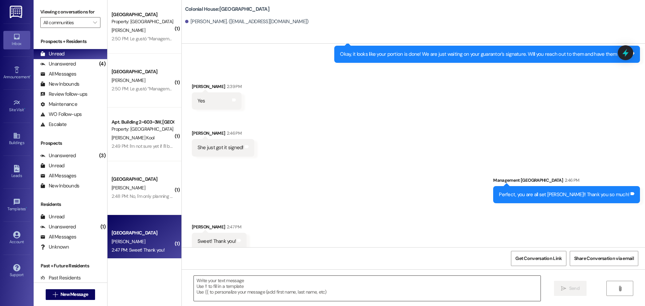
click at [222, 282] on textarea at bounding box center [367, 288] width 347 height 25
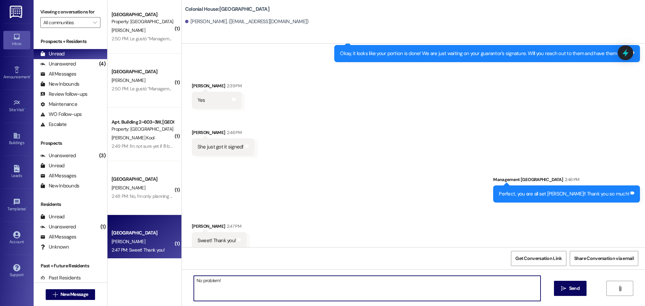
type textarea "No problem!!"
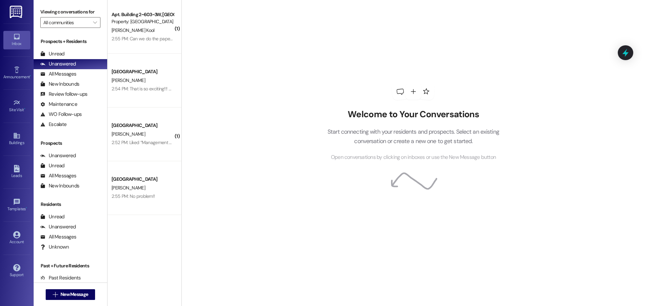
drag, startPoint x: 582, startPoint y: 98, endPoint x: 559, endPoint y: 85, distance: 25.9
click at [582, 98] on div "Welcome to Your Conversations Start connecting with your residents and prospect…" at bounding box center [412, 153] width 463 height 306
